Goal: Task Accomplishment & Management: Use online tool/utility

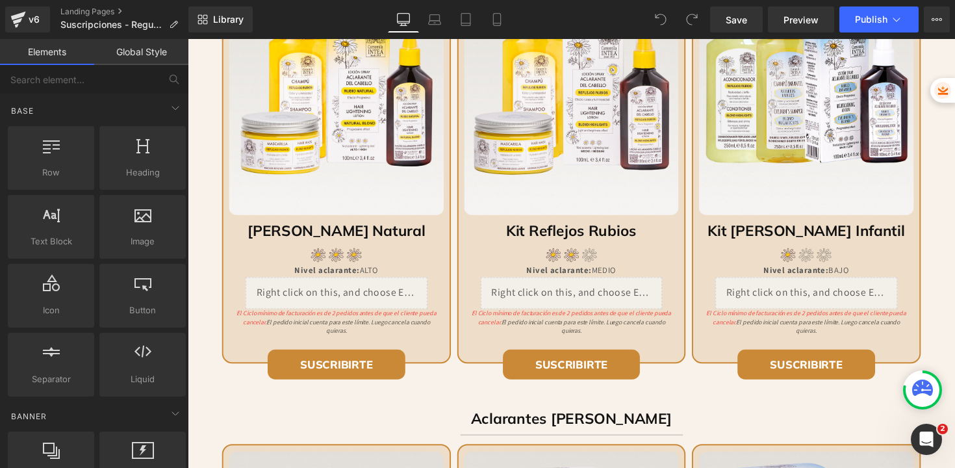
scroll to position [997, 0]
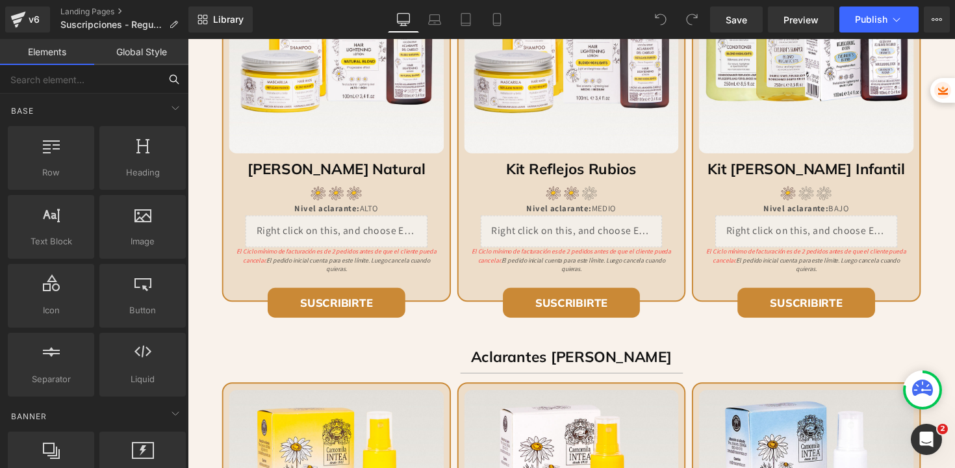
click at [118, 87] on input "text" at bounding box center [80, 79] width 160 height 29
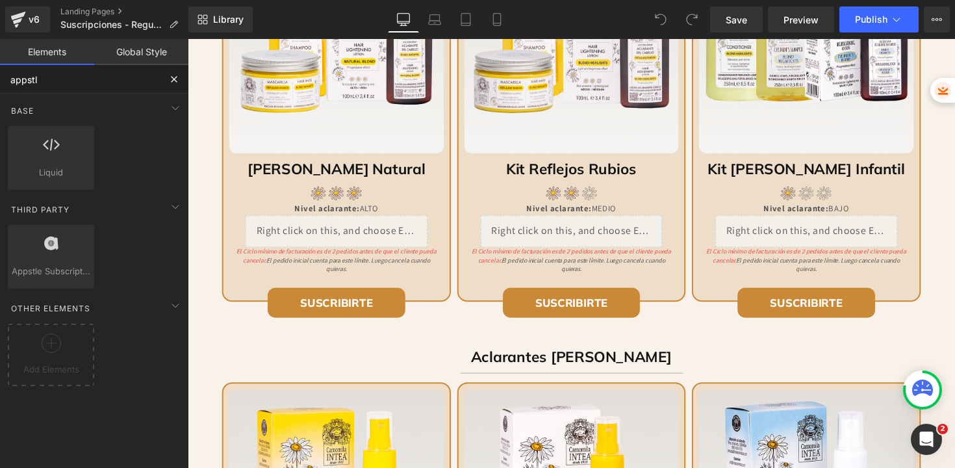
type input "appstle"
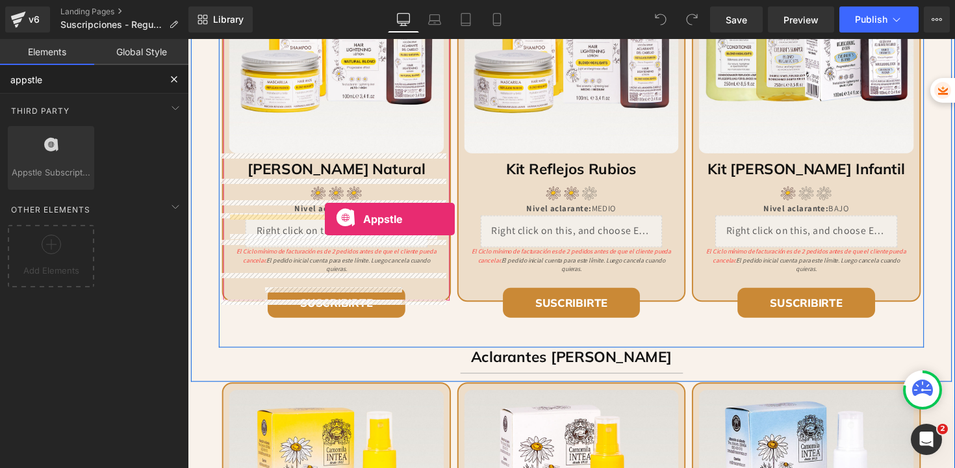
drag, startPoint x: 259, startPoint y: 202, endPoint x: 328, endPoint y: 224, distance: 72.1
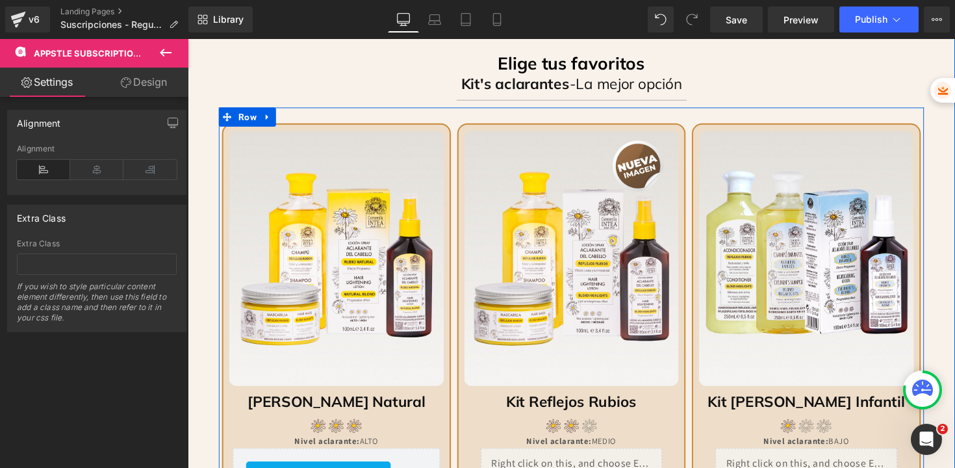
scroll to position [656, 0]
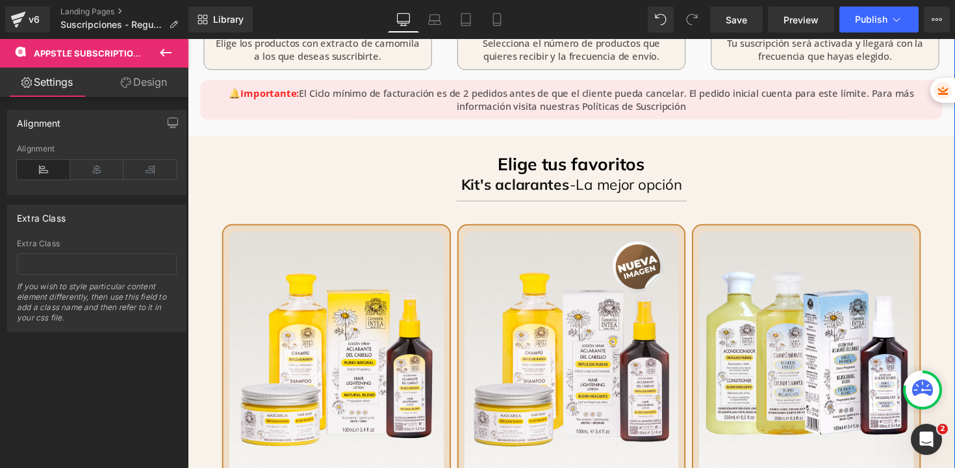
click at [316, 236] on div "Más Vendido (P) Image Kit Rubio Natural Heading Image Nivel aclarante: ALTO Hea…" at bounding box center [340, 466] width 234 height 474
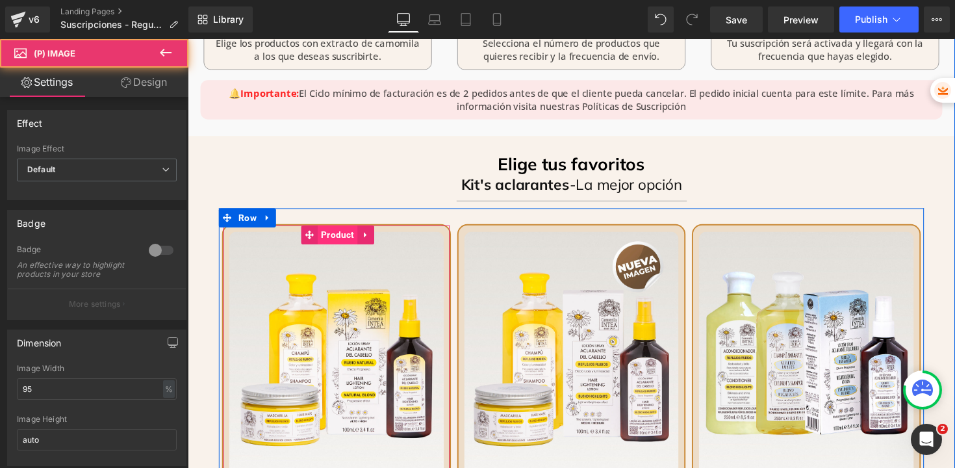
click at [330, 241] on span "Product" at bounding box center [341, 239] width 40 height 19
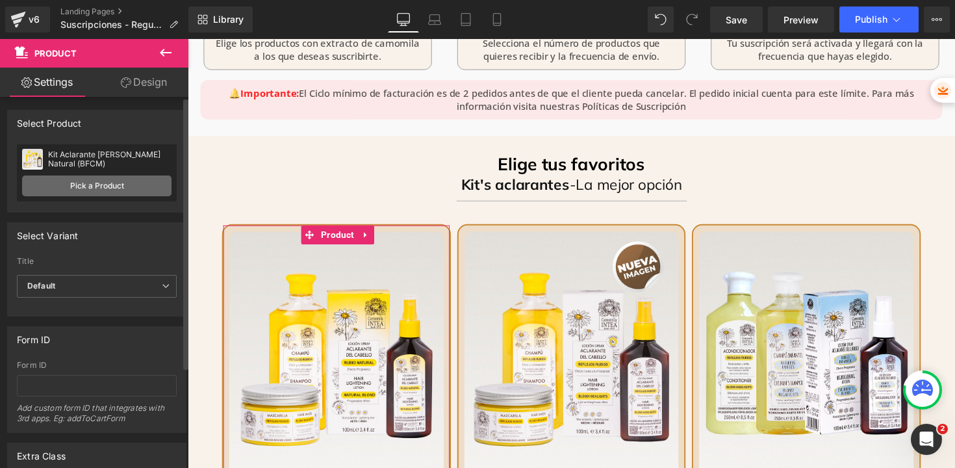
click at [76, 189] on link "Pick a Product" at bounding box center [96, 185] width 149 height 21
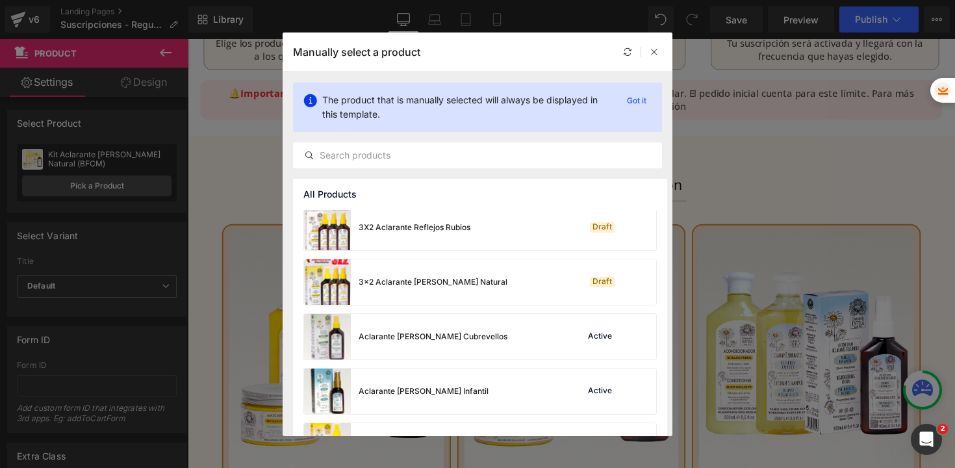
scroll to position [201, 0]
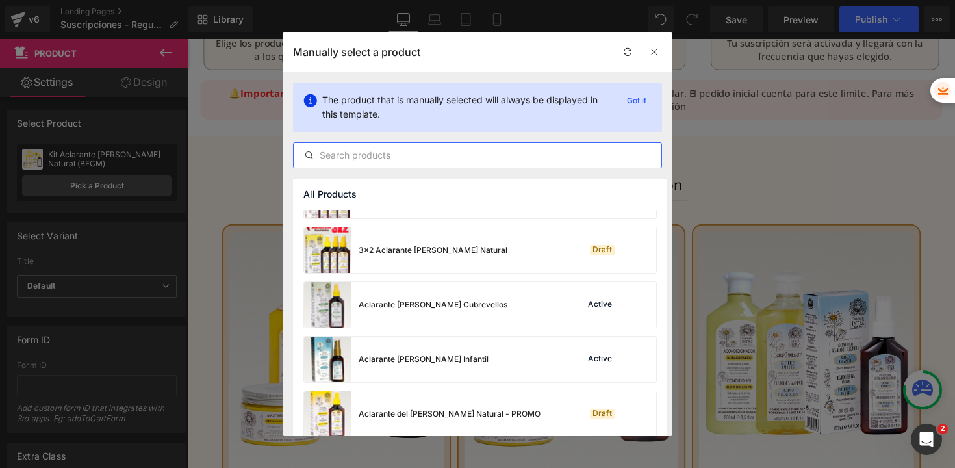
click at [390, 160] on input "text" at bounding box center [478, 155] width 368 height 16
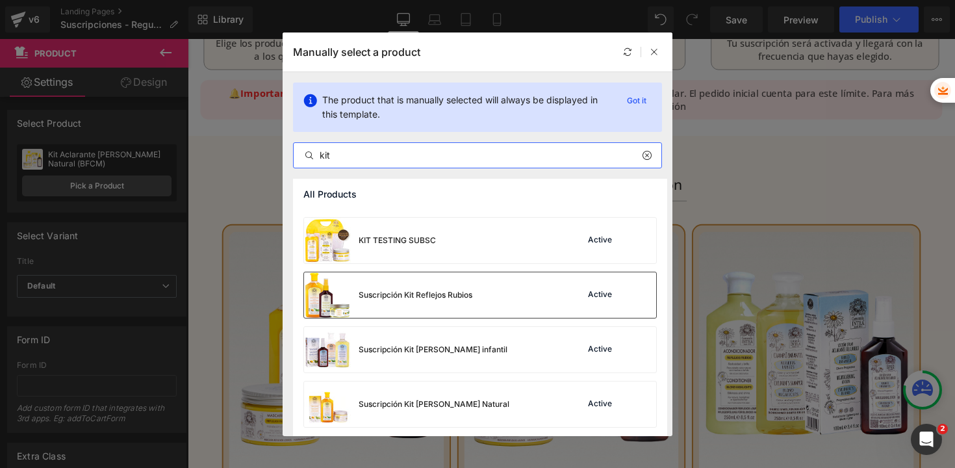
scroll to position [1359, 0]
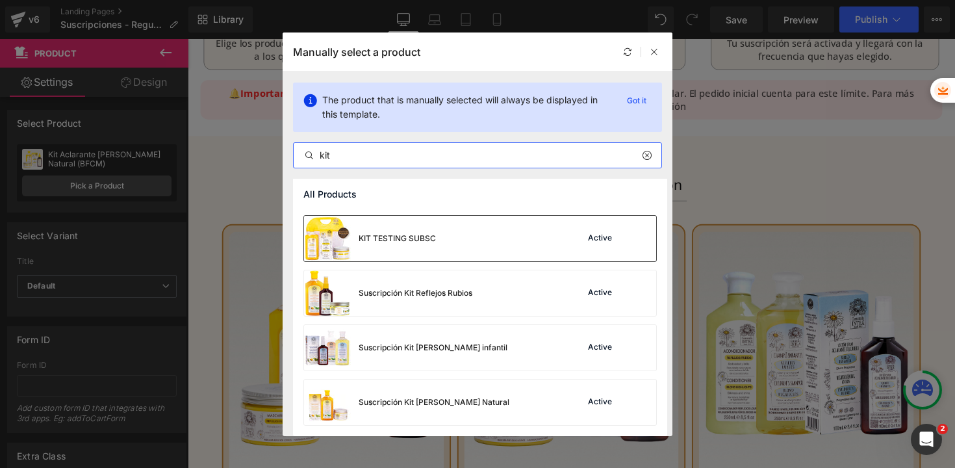
type input "kit"
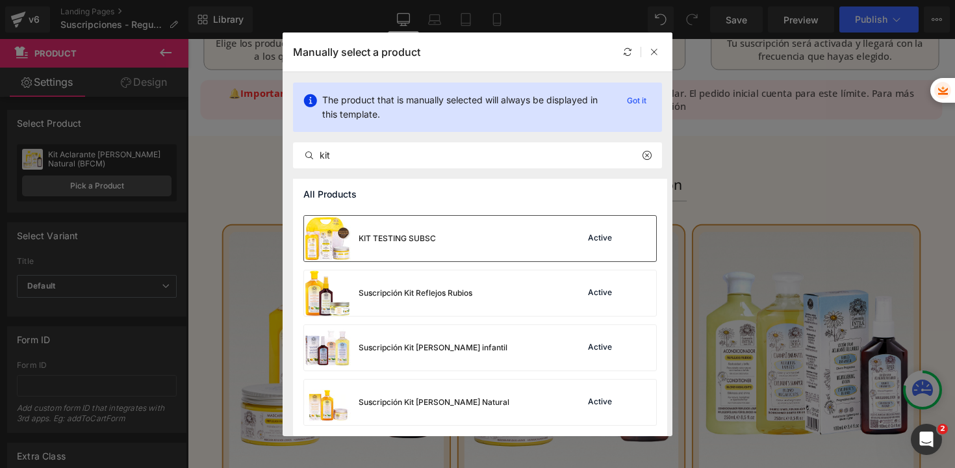
click at [0, 0] on div "KIT TESTING SUBSC" at bounding box center [0, 0] width 0 height 0
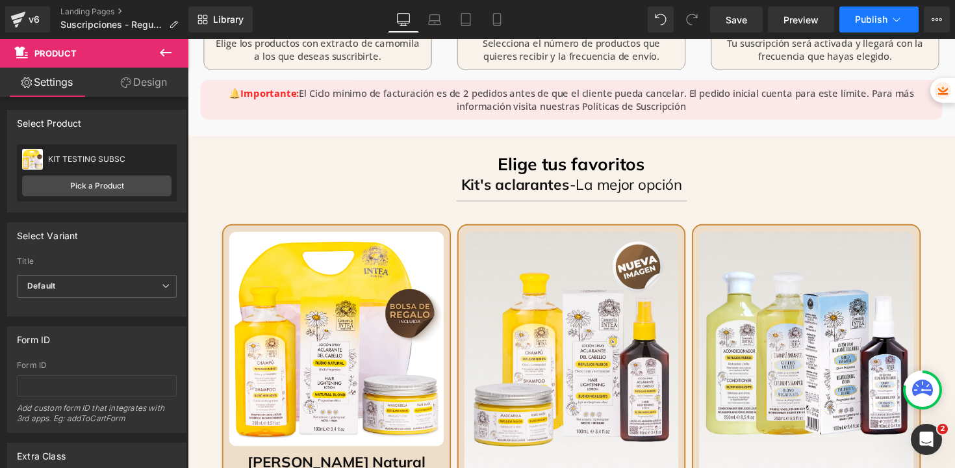
click at [875, 21] on span "Publish" at bounding box center [871, 19] width 32 height 10
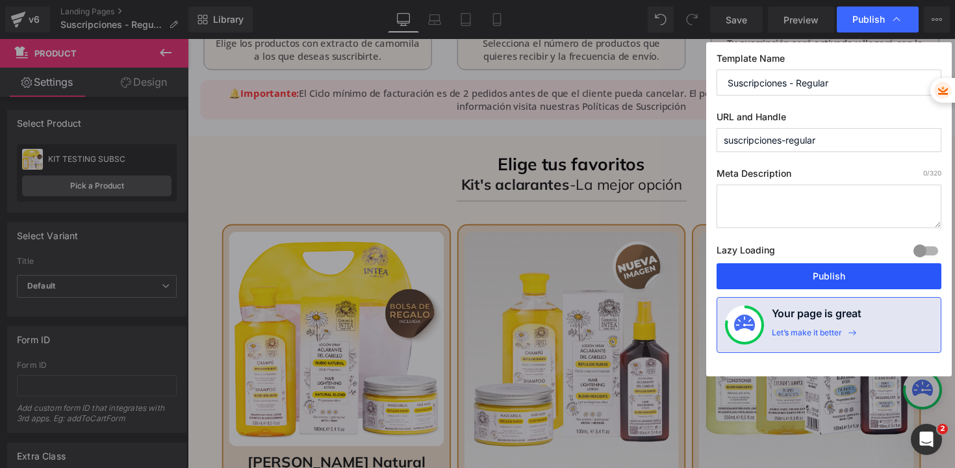
click at [0, 0] on button "Publish" at bounding box center [0, 0] width 0 height 0
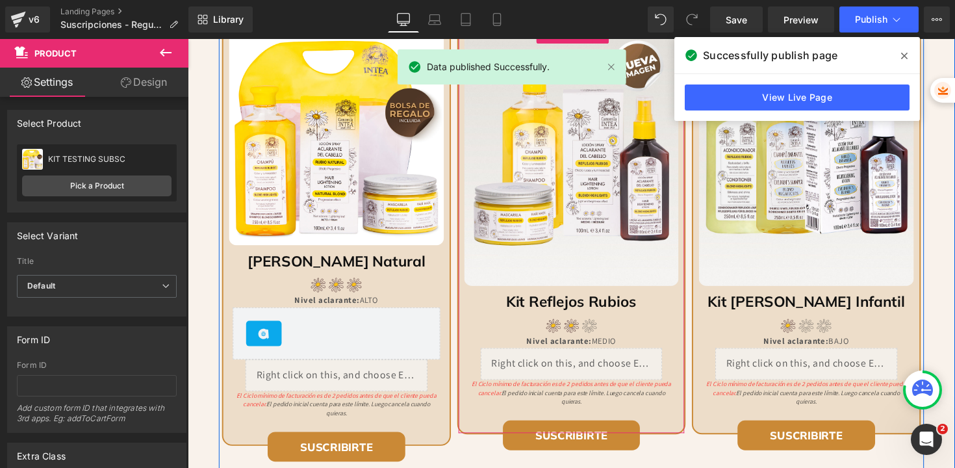
scroll to position [869, 0]
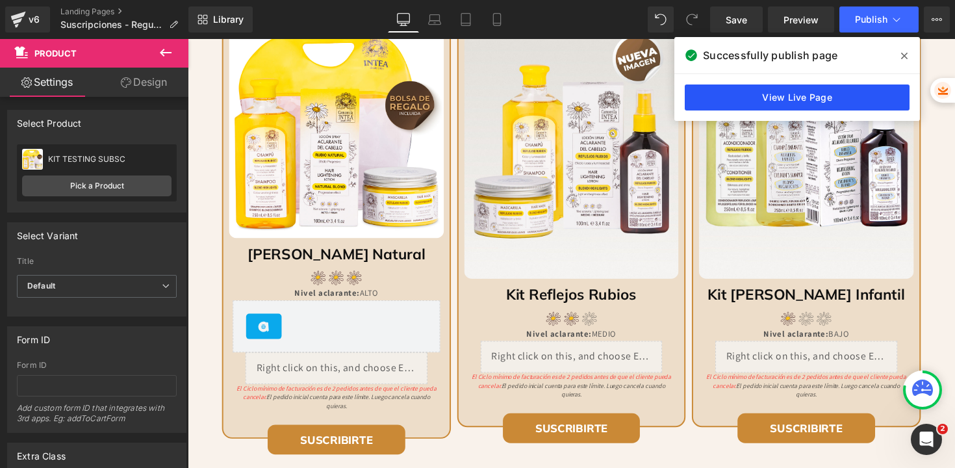
click at [0, 0] on link "View Live Page" at bounding box center [0, 0] width 0 height 0
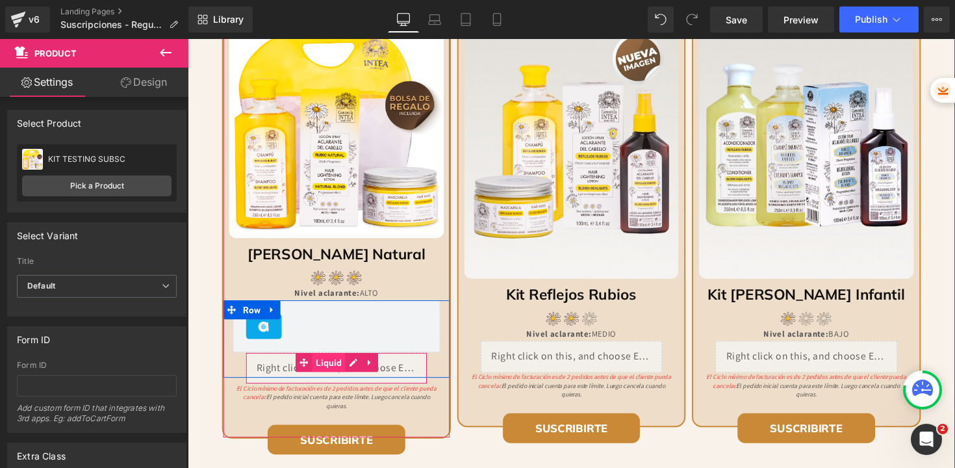
click at [333, 374] on span "Liquid" at bounding box center [333, 370] width 34 height 19
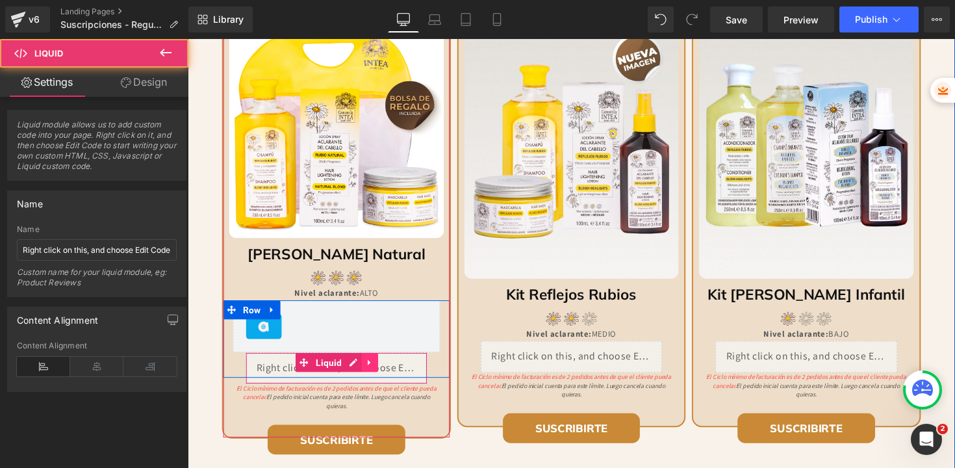
click at [372, 371] on icon at bounding box center [374, 370] width 9 height 10
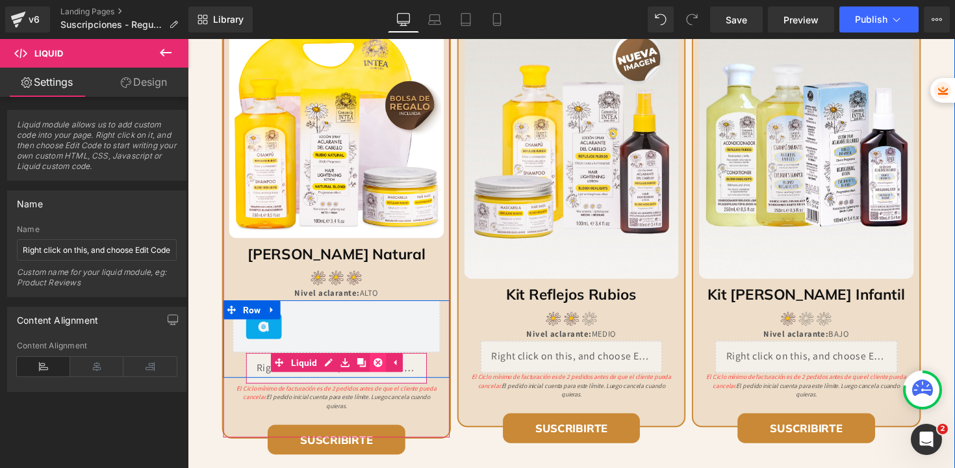
click at [378, 369] on icon at bounding box center [382, 370] width 9 height 9
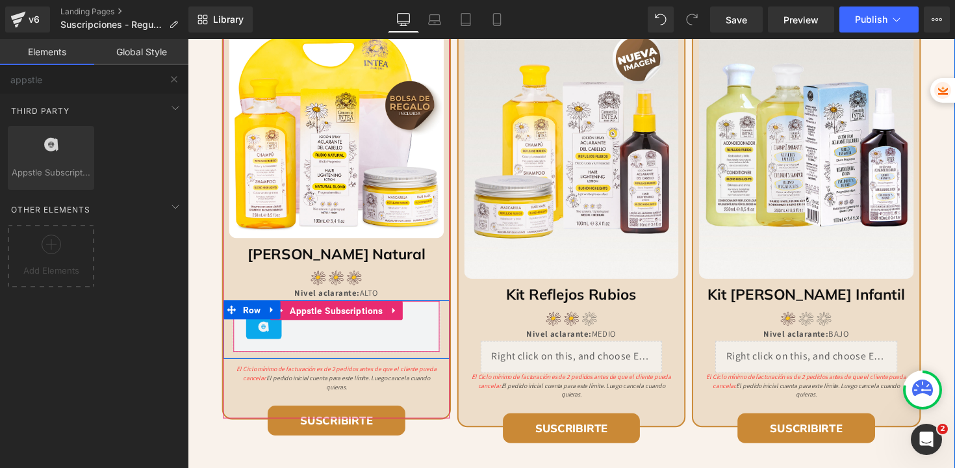
click at [336, 337] on div "Appstle Subscriptions" at bounding box center [340, 333] width 185 height 26
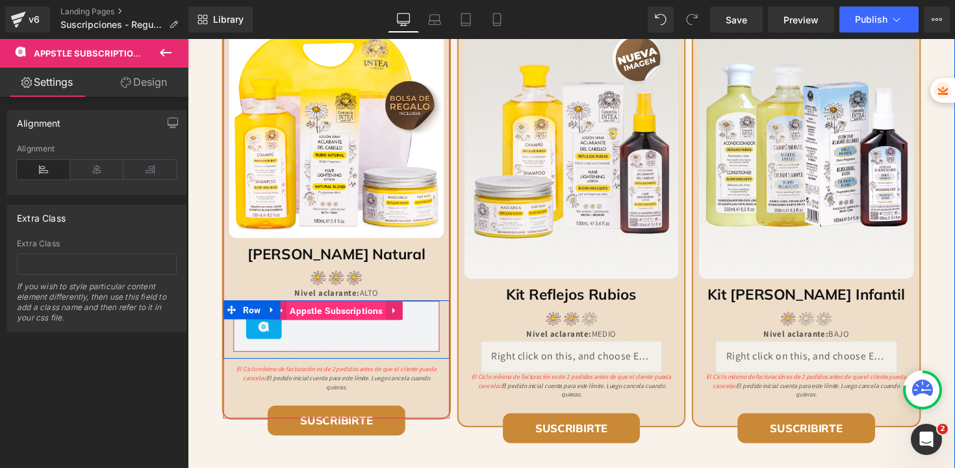
click at [332, 324] on span "Appstle Subscriptions" at bounding box center [339, 316] width 101 height 19
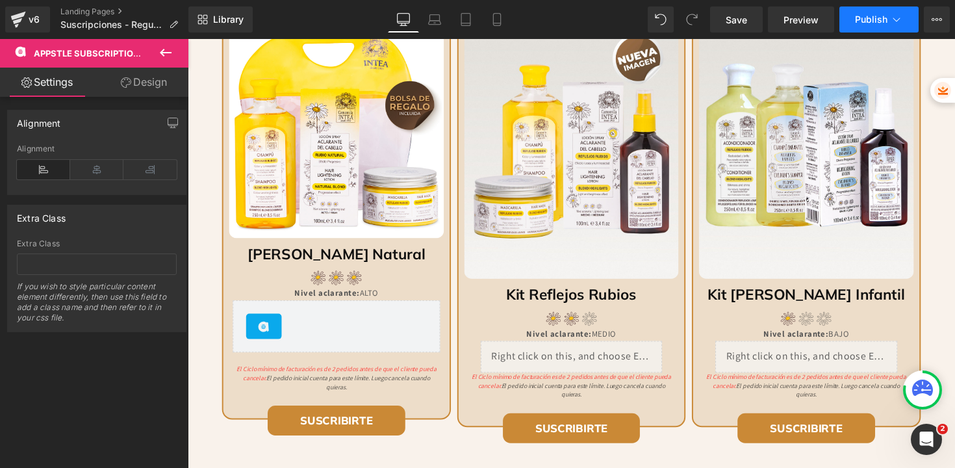
click at [868, 25] on button "Publish" at bounding box center [878, 19] width 79 height 26
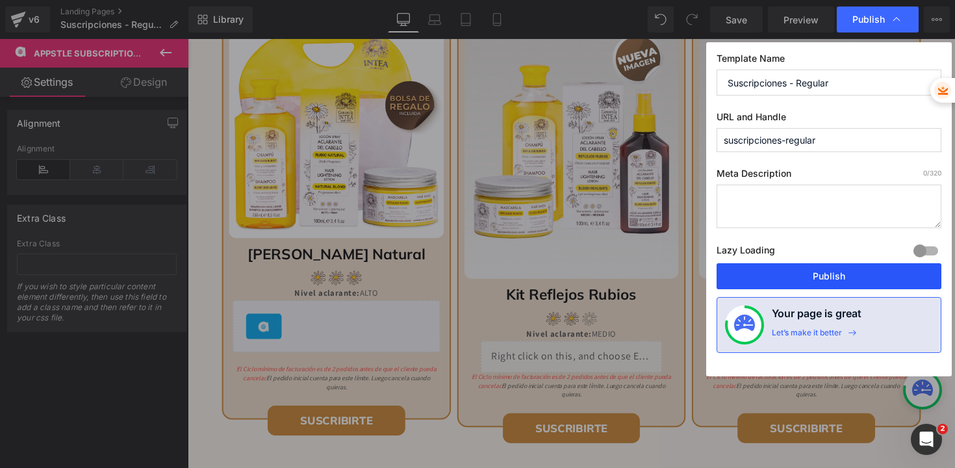
click at [0, 0] on button "Publish" at bounding box center [0, 0] width 0 height 0
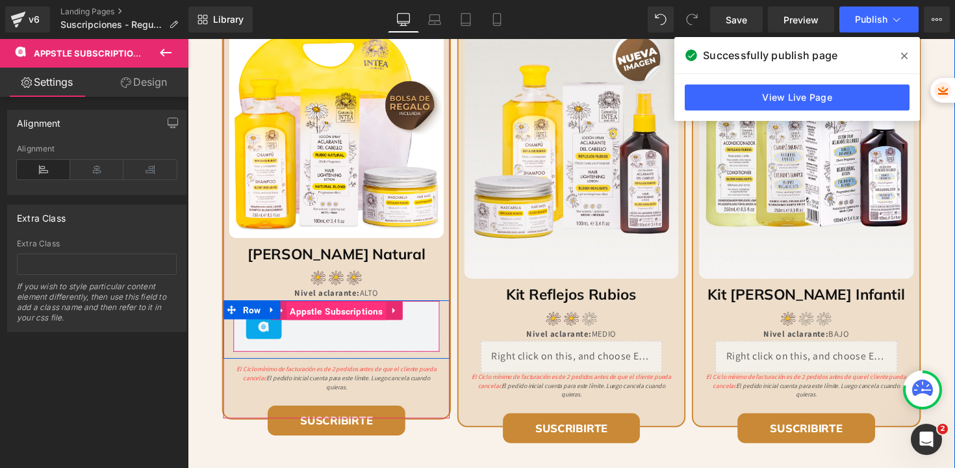
click at [341, 324] on span "Appstle Subscriptions" at bounding box center [339, 317] width 101 height 19
click at [398, 316] on icon at bounding box center [399, 317] width 9 height 10
click at [403, 316] on icon at bounding box center [407, 317] width 9 height 10
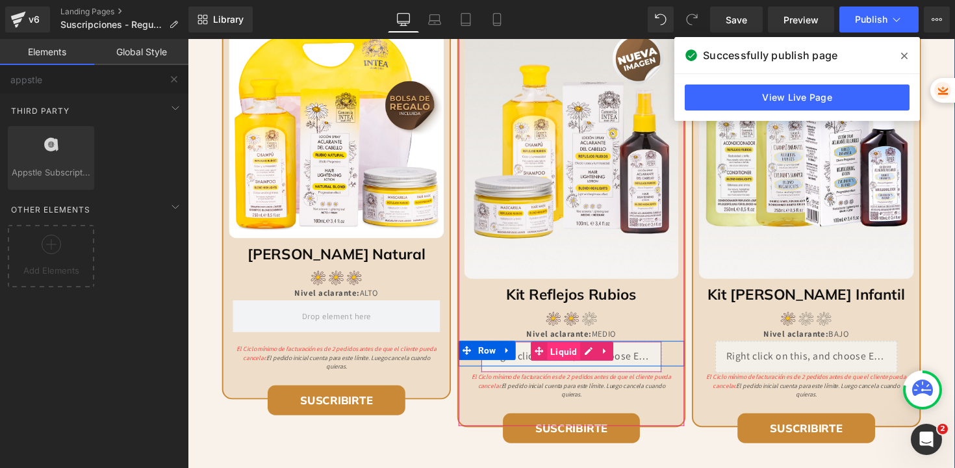
click at [565, 363] on span "Liquid" at bounding box center [573, 359] width 34 height 19
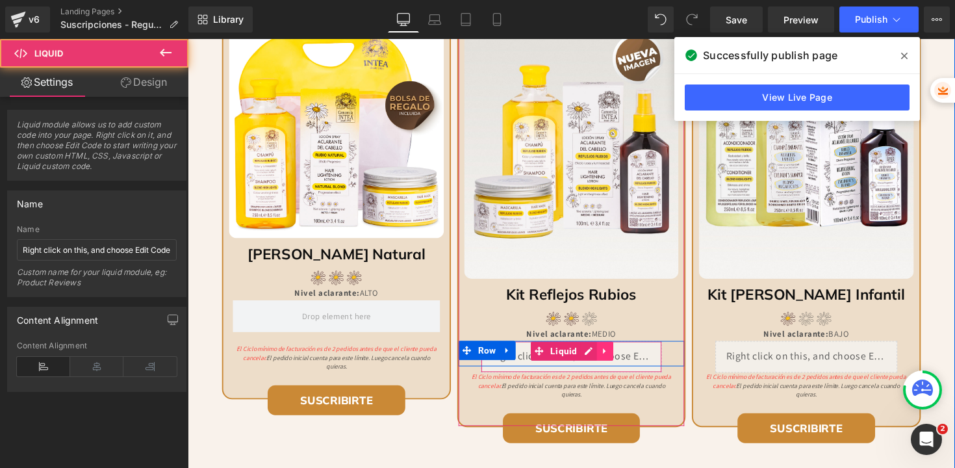
click at [616, 363] on link at bounding box center [615, 358] width 17 height 19
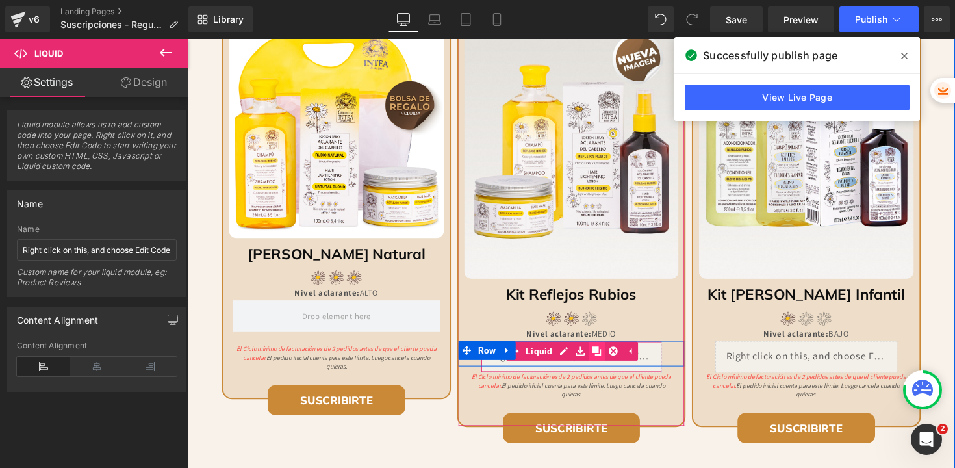
click at [603, 359] on icon at bounding box center [606, 358] width 9 height 9
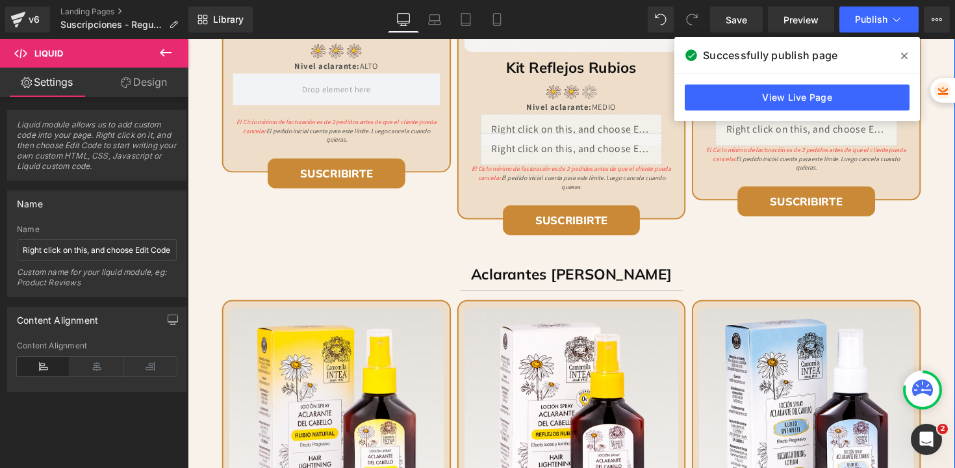
scroll to position [852, 0]
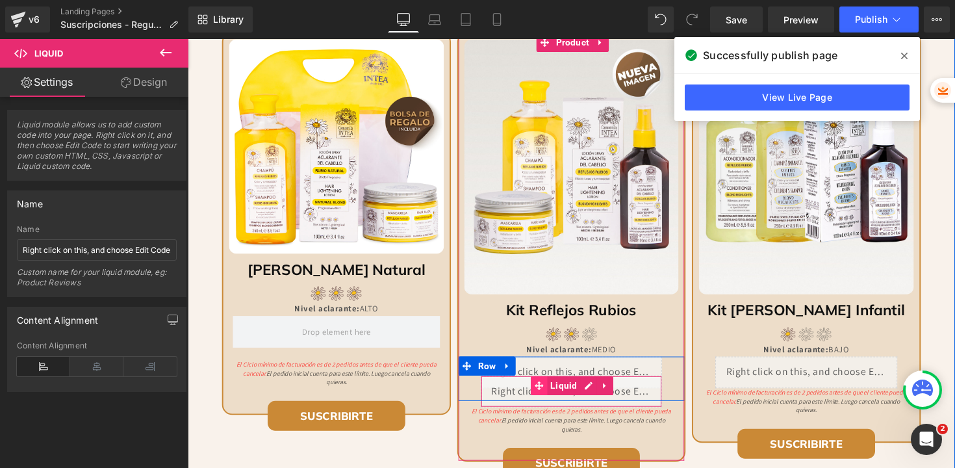
click at [543, 388] on span at bounding box center [547, 394] width 17 height 19
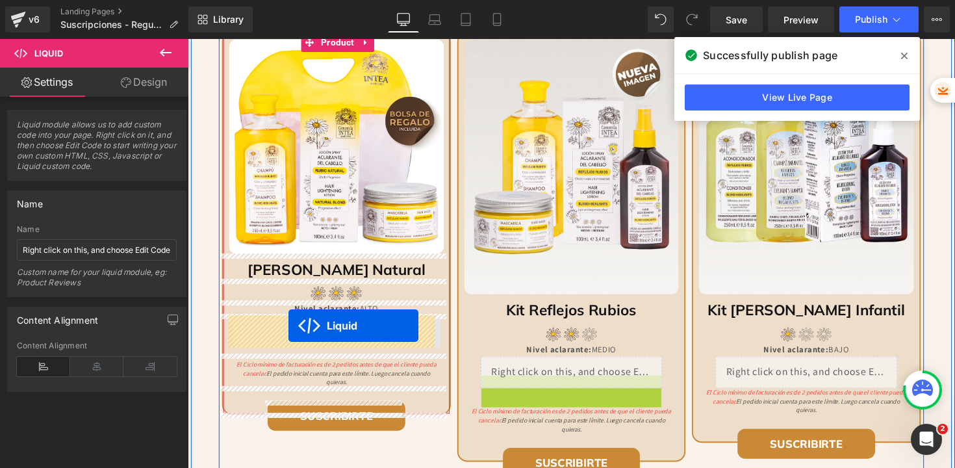
drag, startPoint x: 337, startPoint y: 328, endPoint x: 291, endPoint y: 333, distance: 46.4
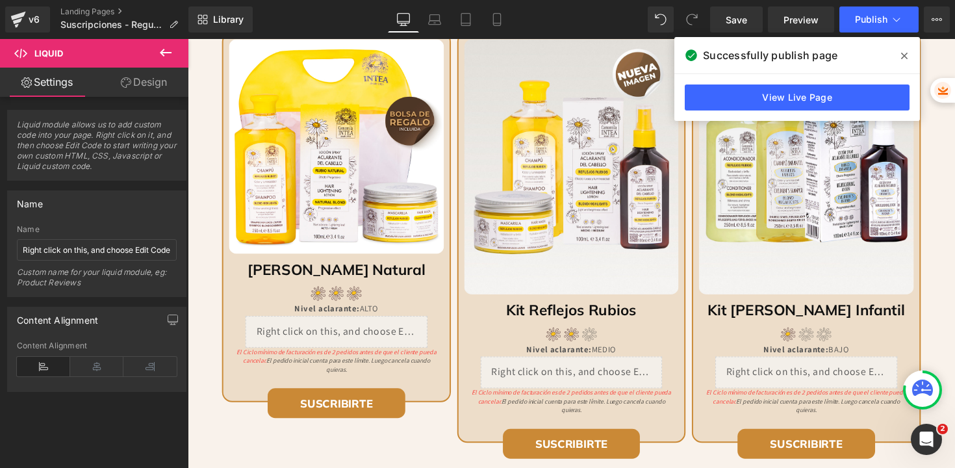
click at [327, 174] on img at bounding box center [340, 150] width 220 height 220
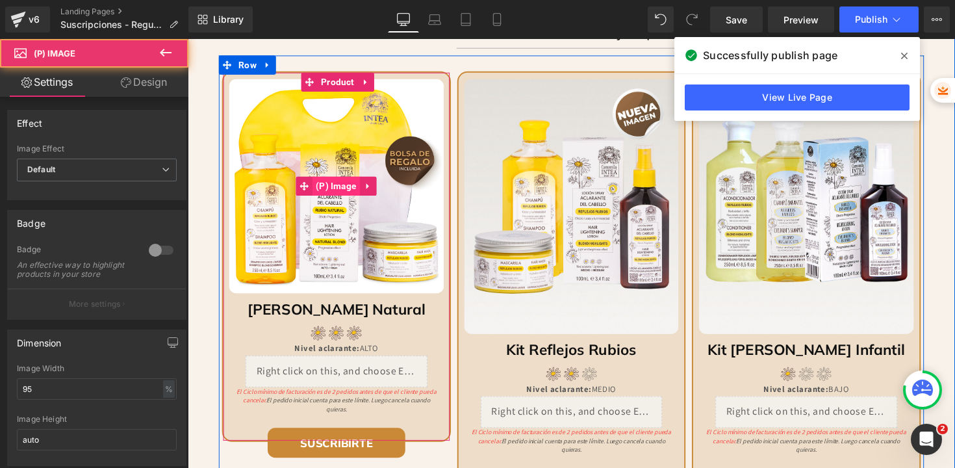
scroll to position [789, 0]
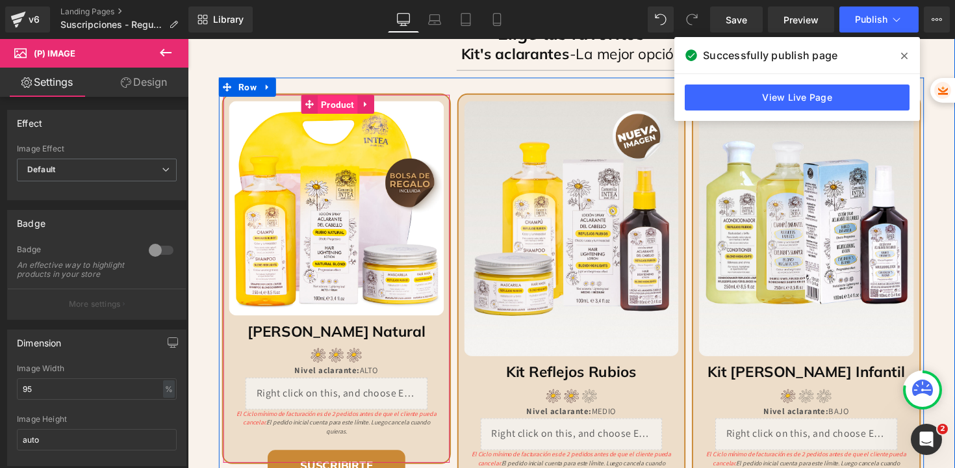
click at [330, 107] on span "Product" at bounding box center [341, 106] width 40 height 19
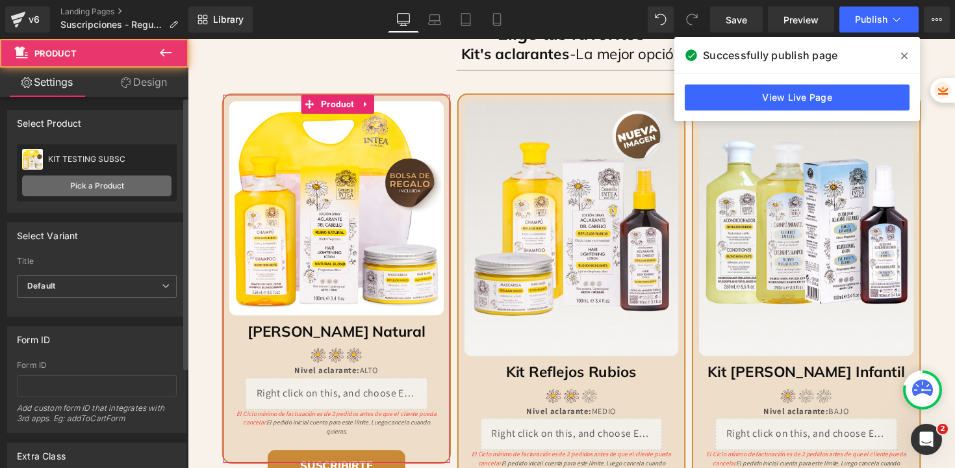
click at [77, 190] on link "Pick a Product" at bounding box center [96, 185] width 149 height 21
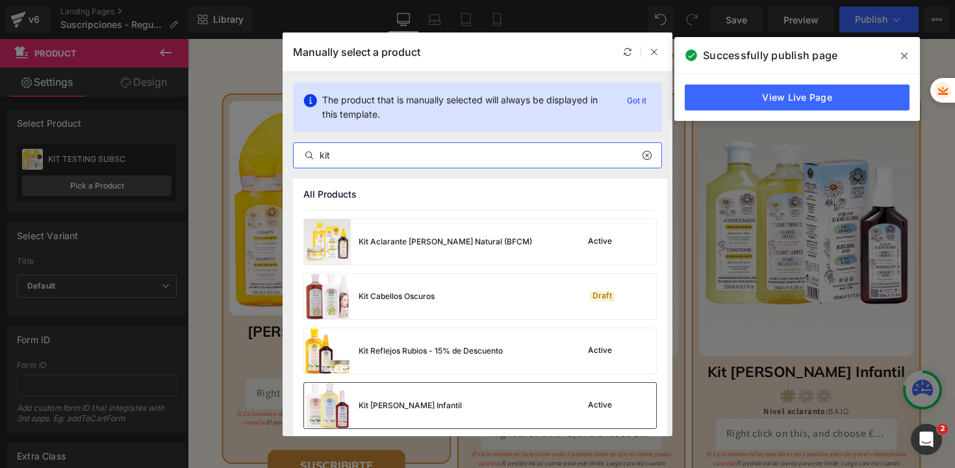
scroll to position [864, 0]
type input "kit"
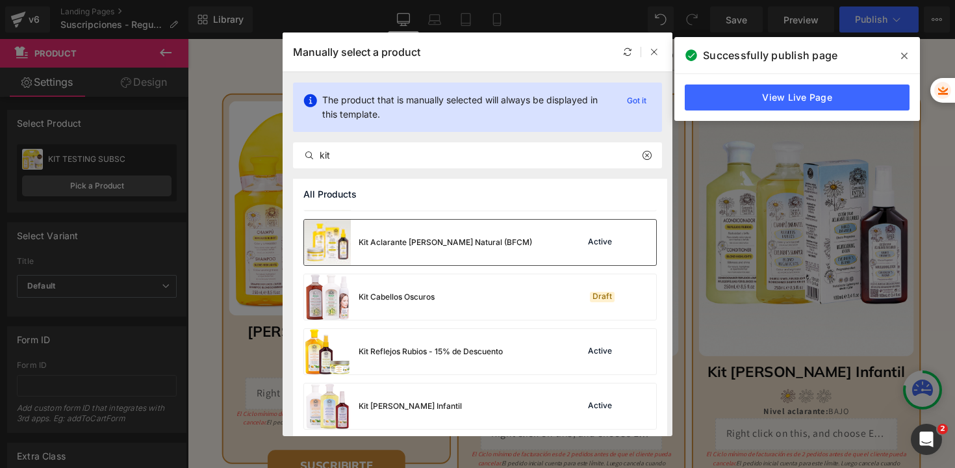
click at [0, 0] on div "Kit Aclarante Rubio Natural (BFCM)" at bounding box center [0, 0] width 0 height 0
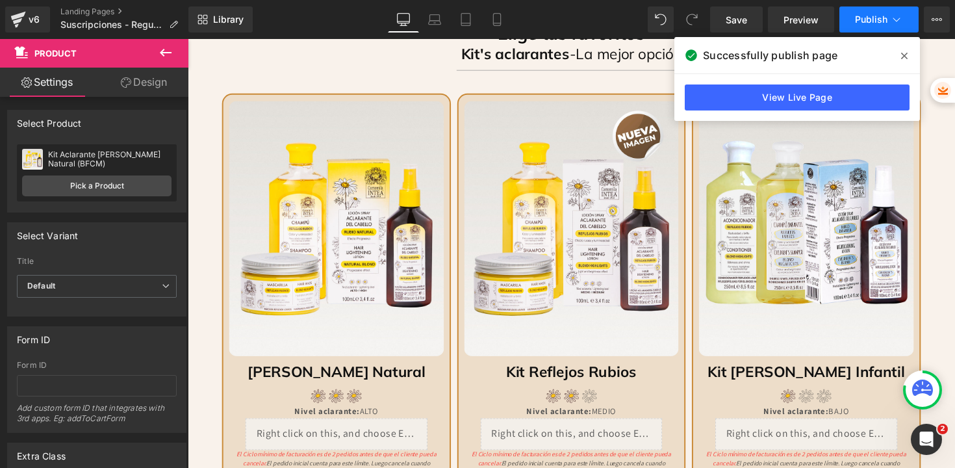
click at [862, 23] on span "Publish" at bounding box center [871, 19] width 32 height 10
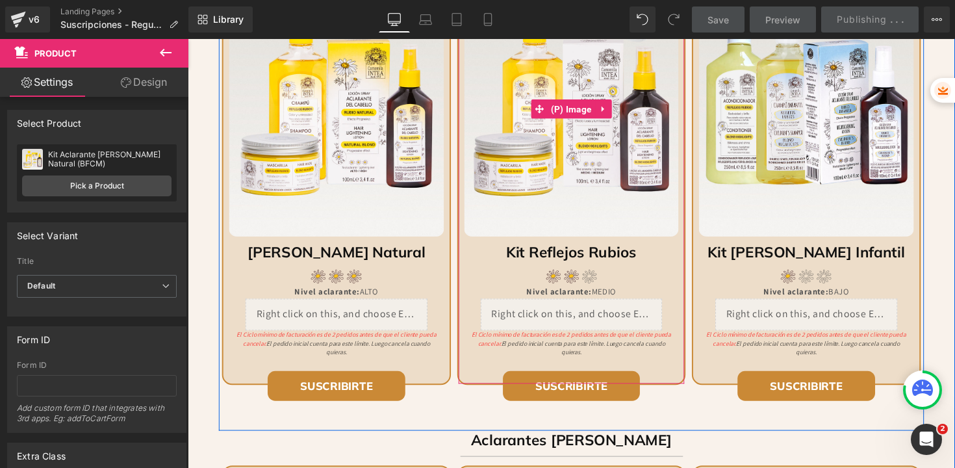
scroll to position [1025, 0]
